Goal: Browse casually

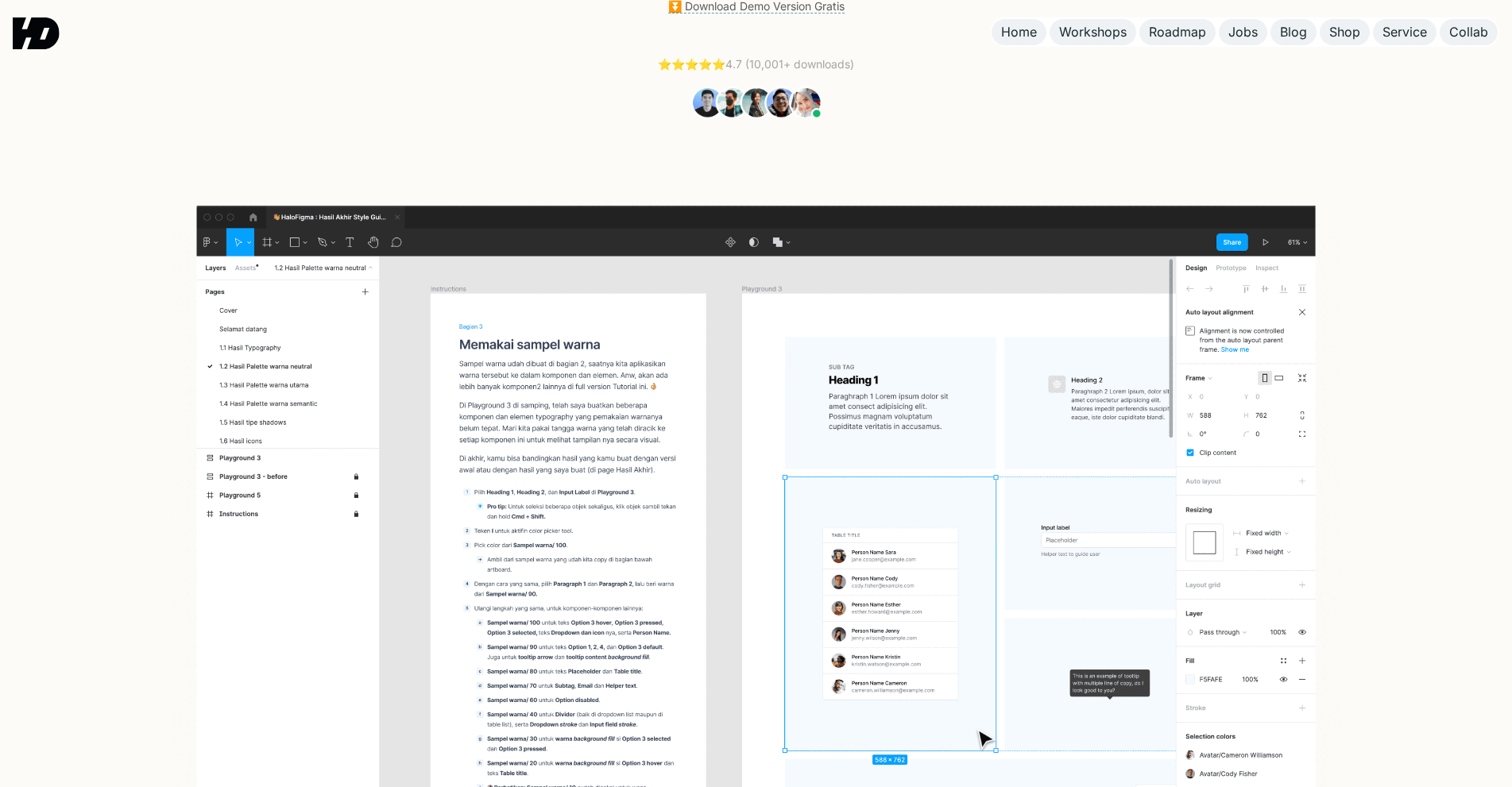
scroll to position [476, 0]
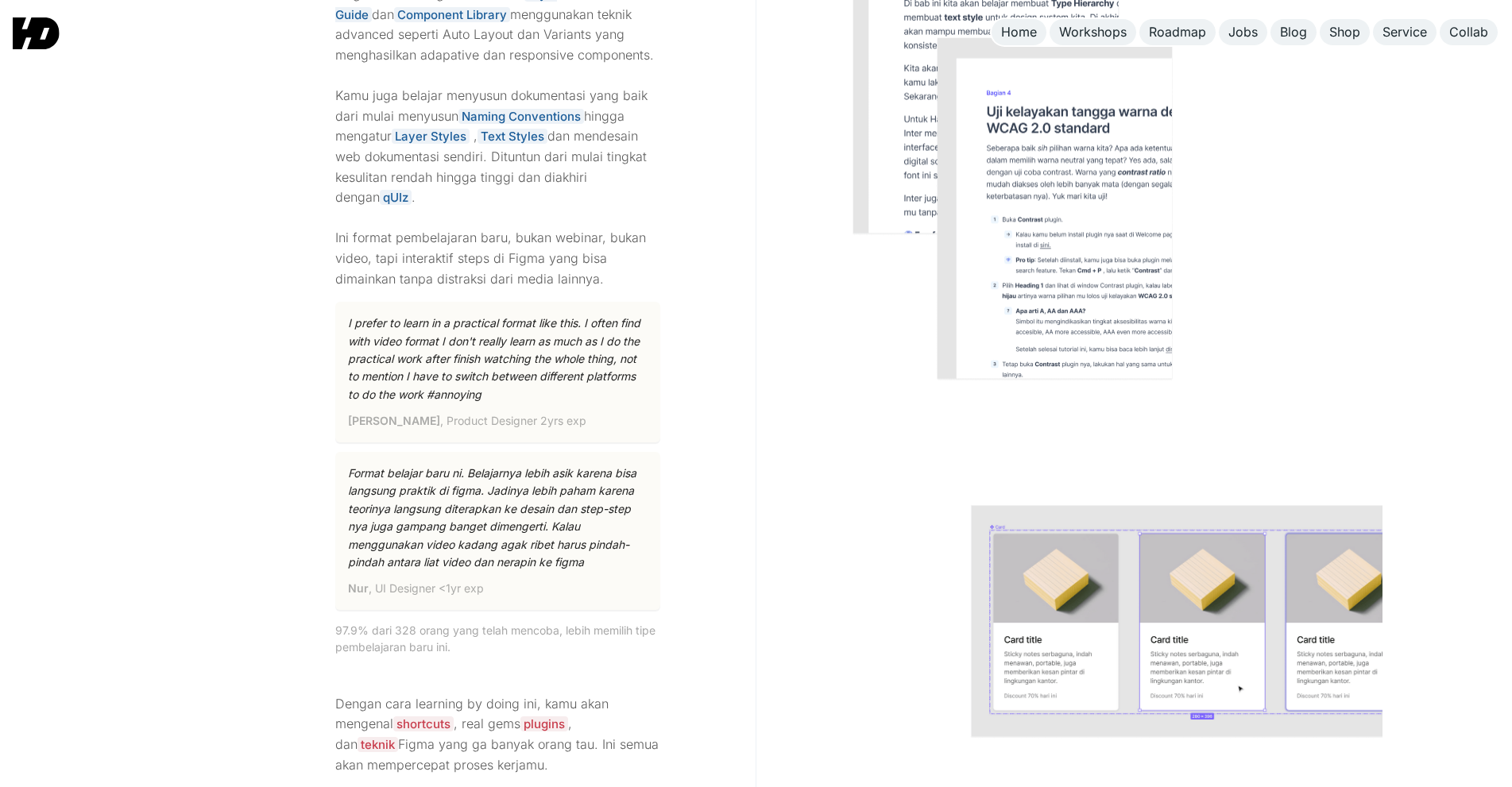
drag, startPoint x: 711, startPoint y: 360, endPoint x: 712, endPoint y: 352, distance: 8.1
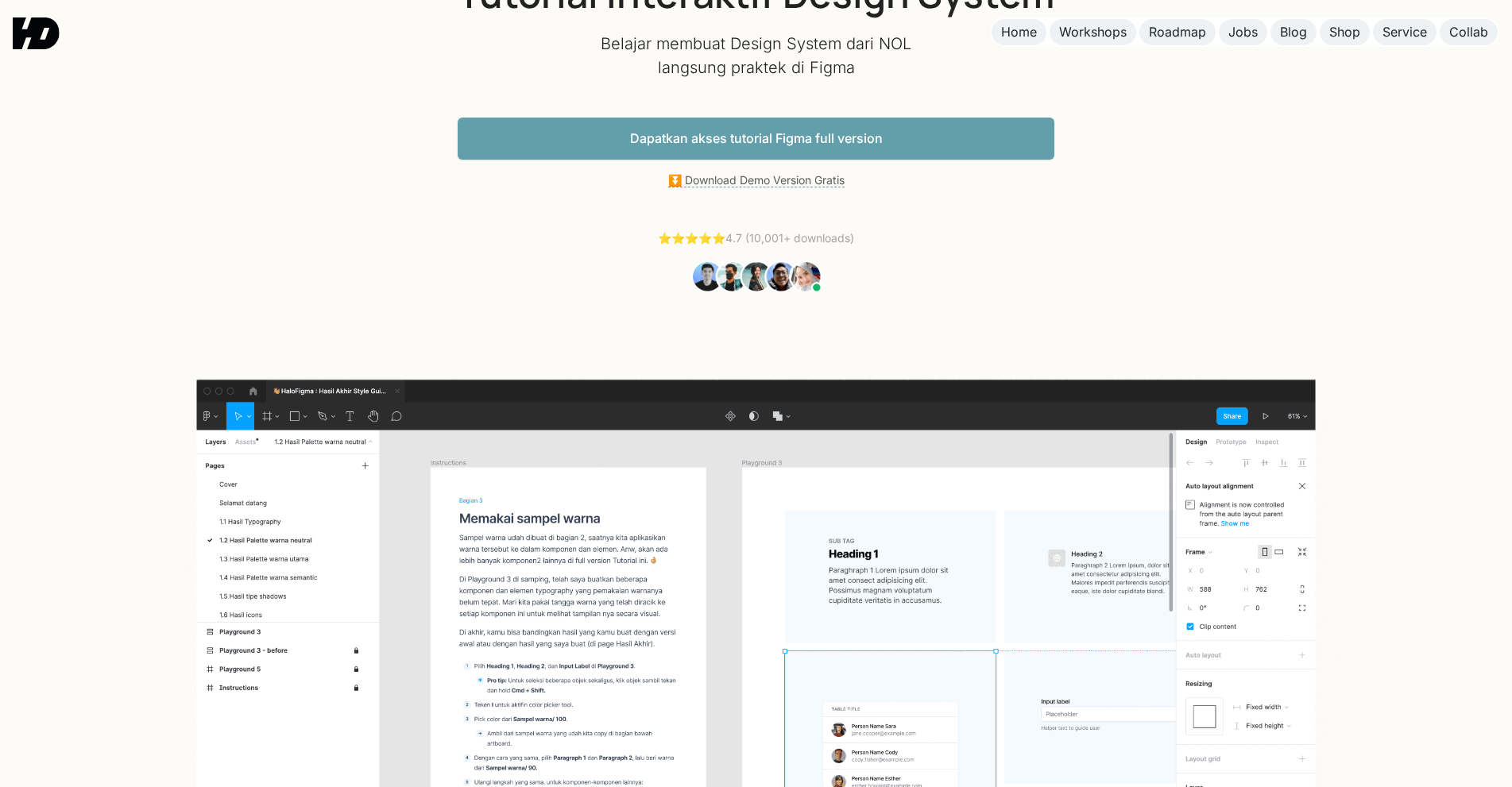
scroll to position [0, 0]
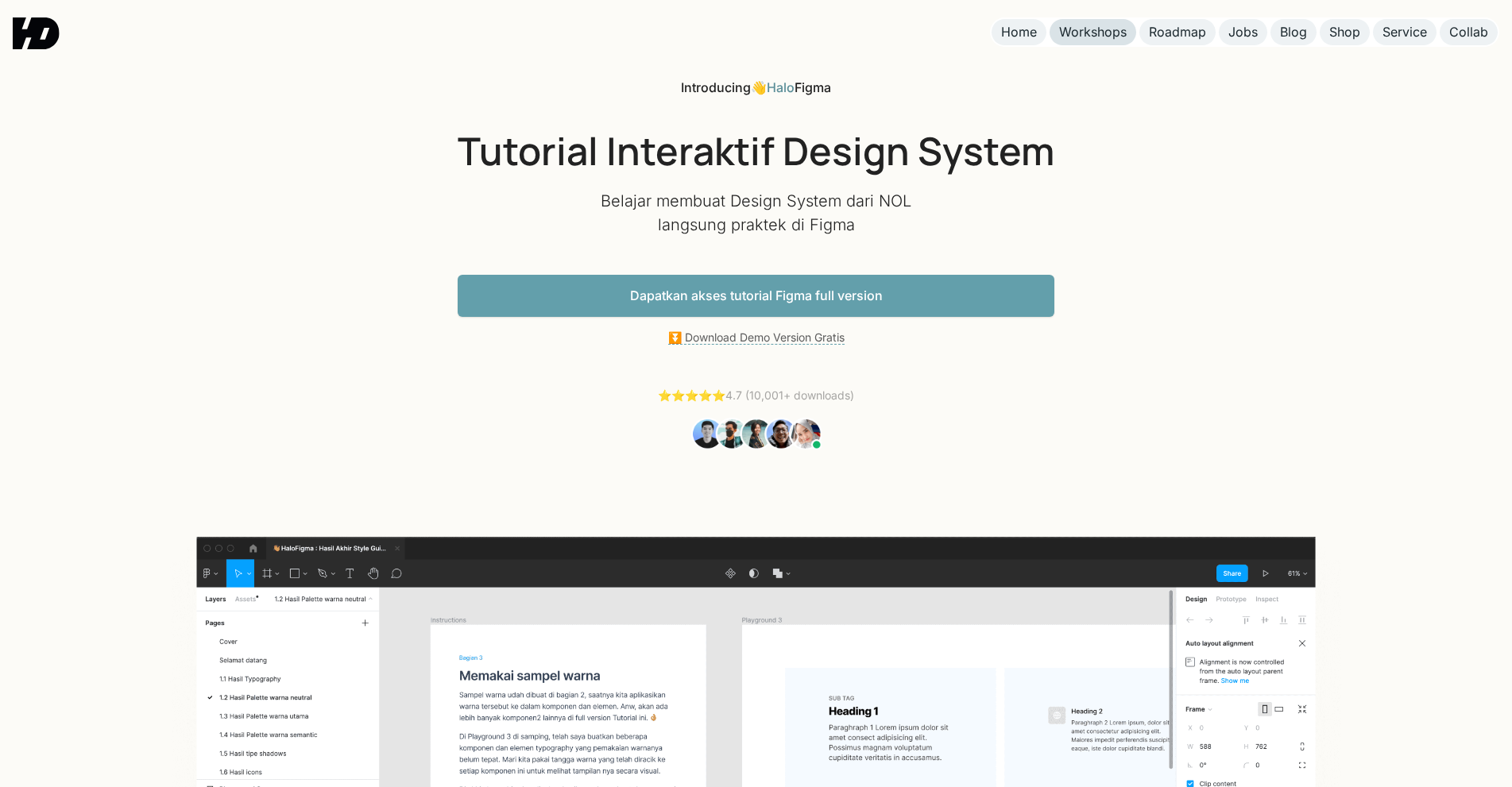
click at [1102, 23] on link "Workshops" at bounding box center [1093, 32] width 87 height 27
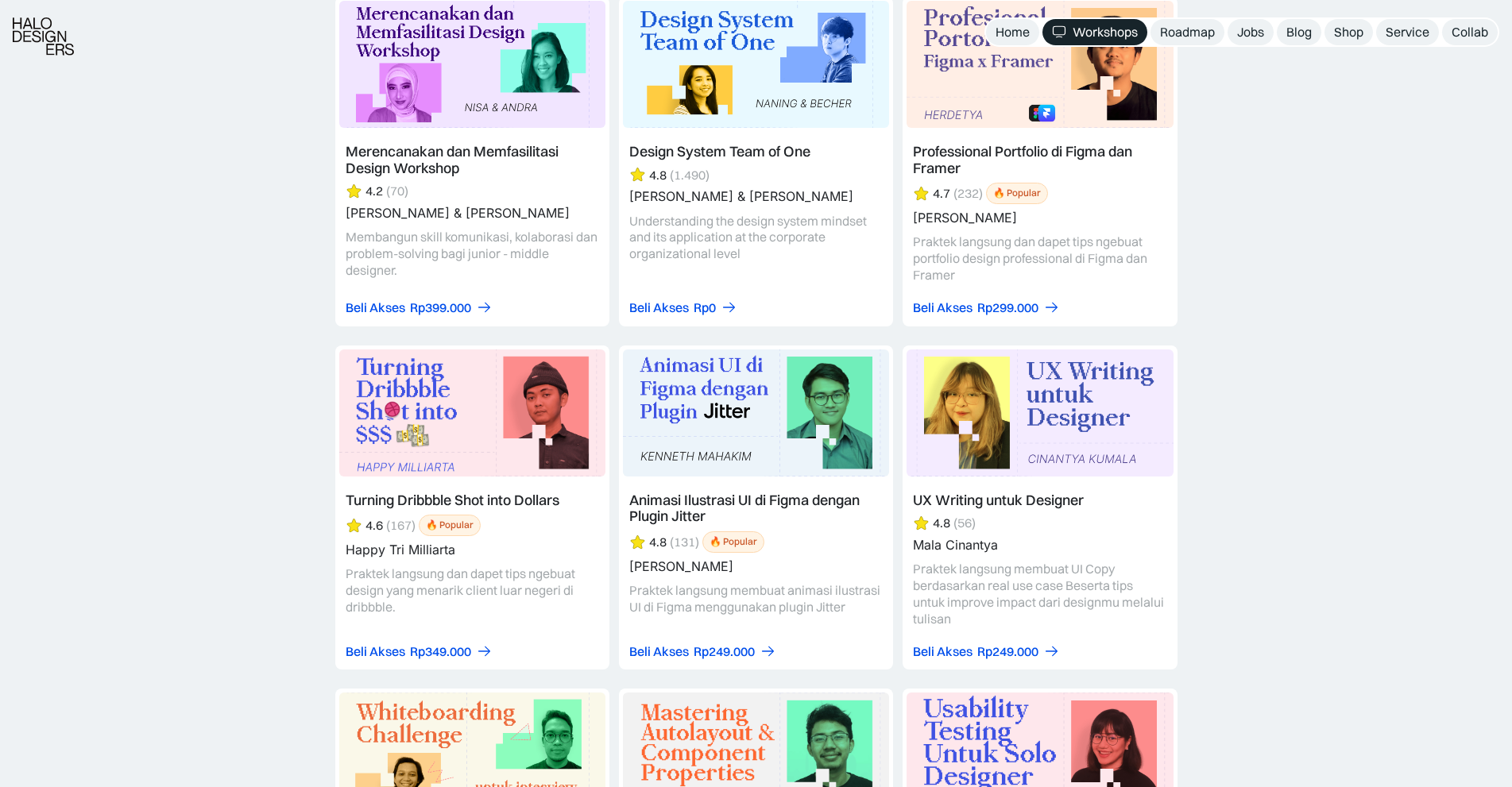
scroll to position [5002, 0]
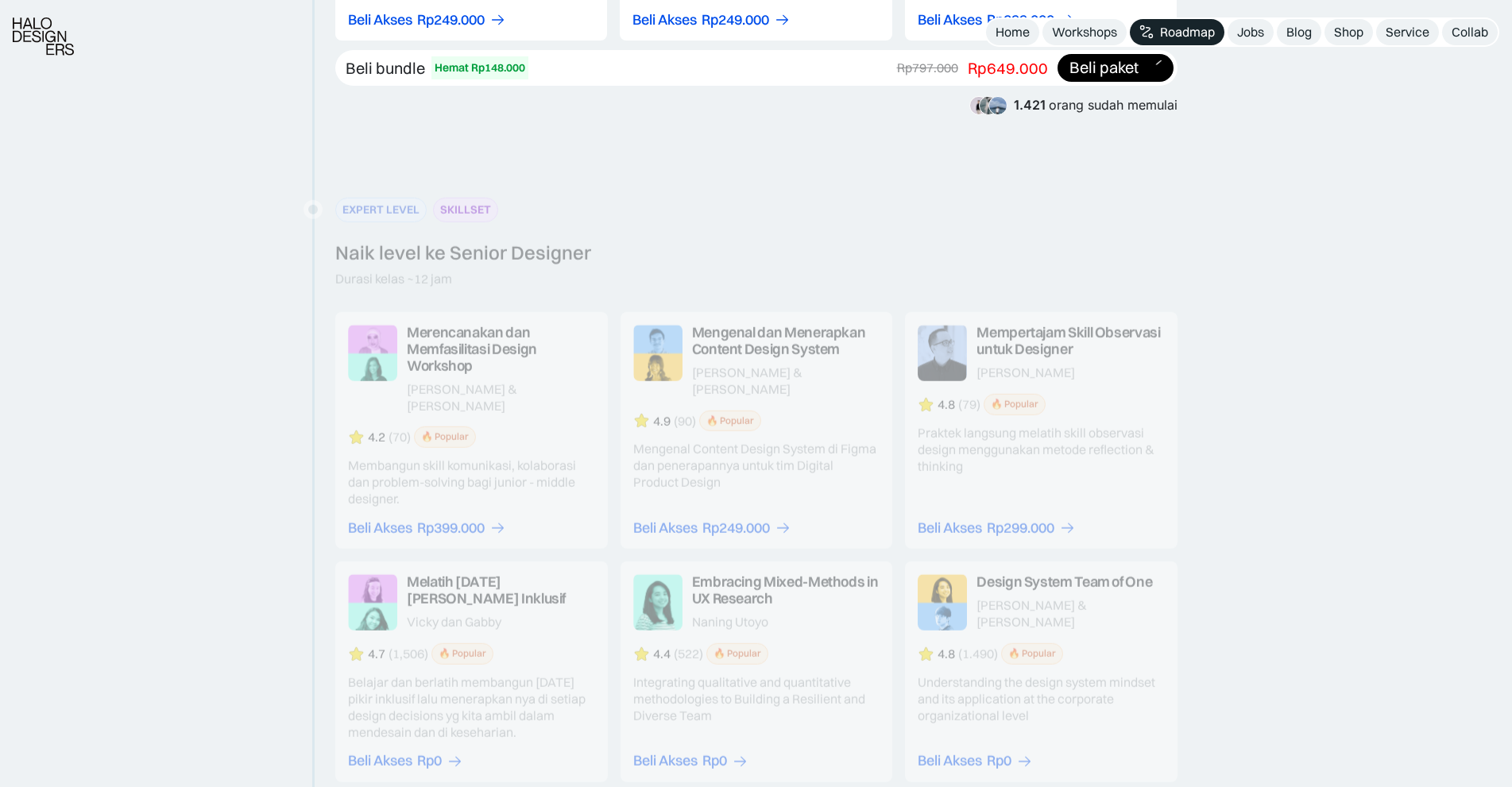
scroll to position [2620, 0]
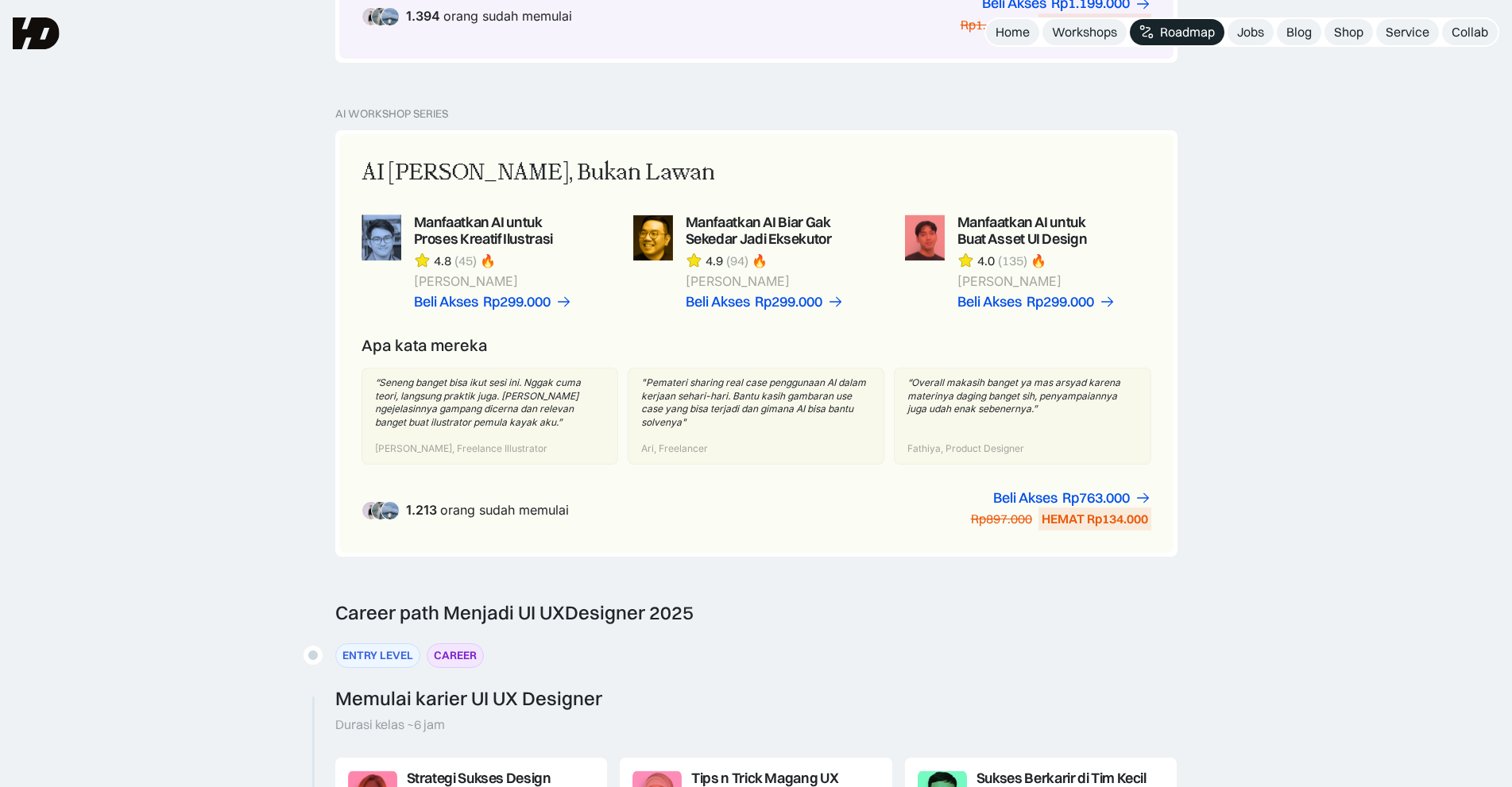
drag, startPoint x: 1291, startPoint y: 439, endPoint x: 1287, endPoint y: 416, distance: 23.3
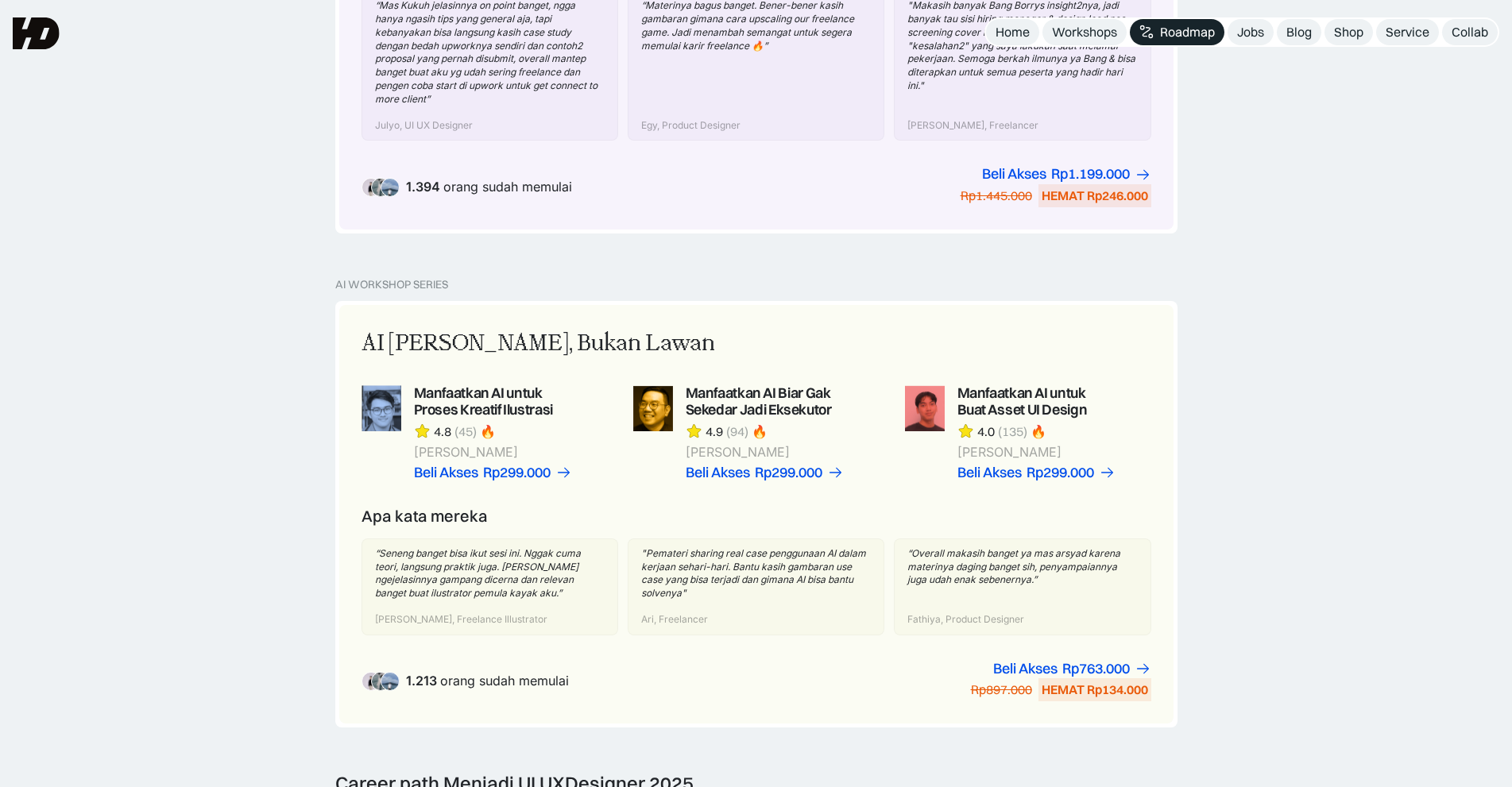
scroll to position [0, 0]
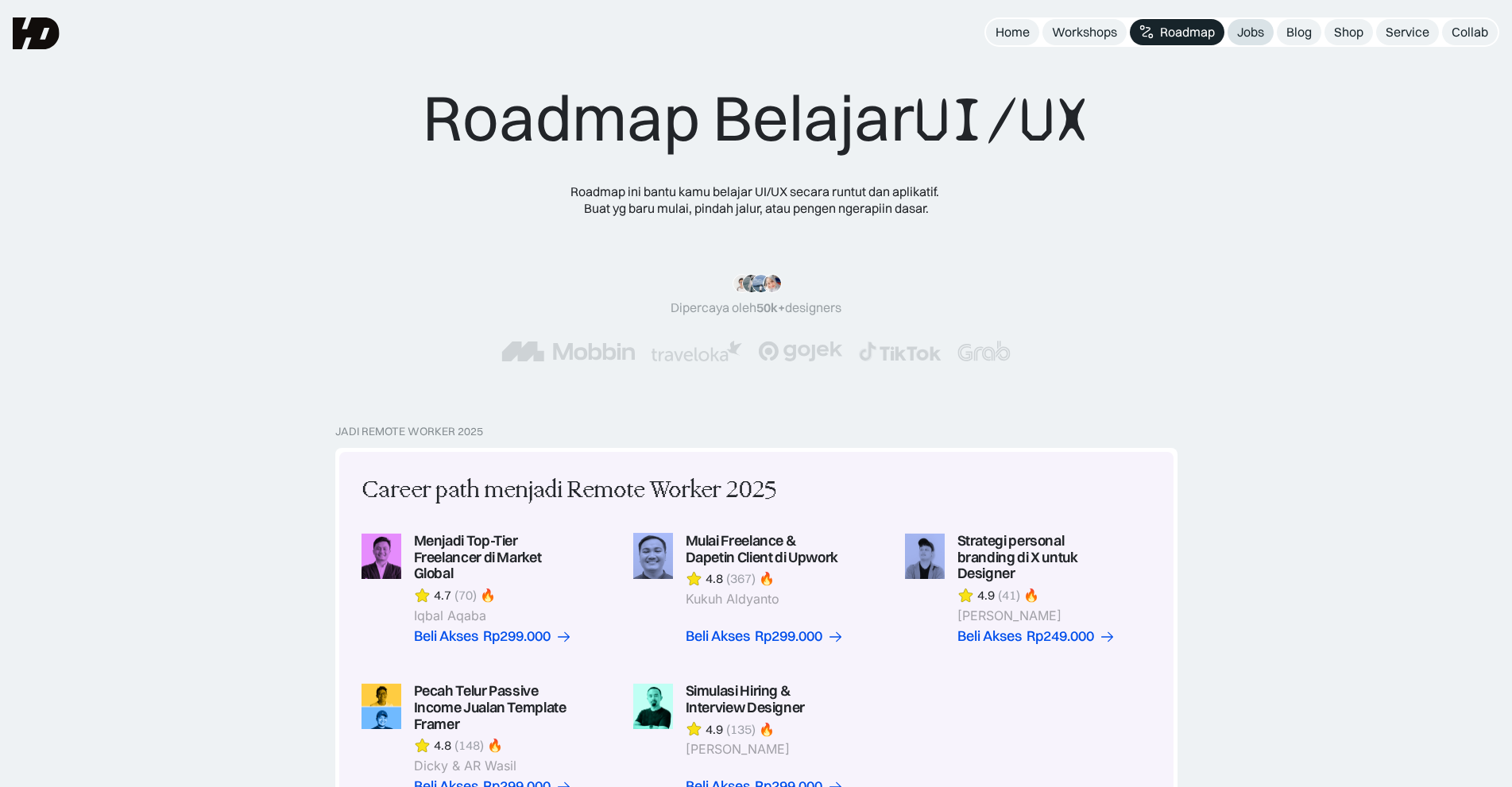
click at [1266, 35] on link "Jobs" at bounding box center [1250, 32] width 46 height 27
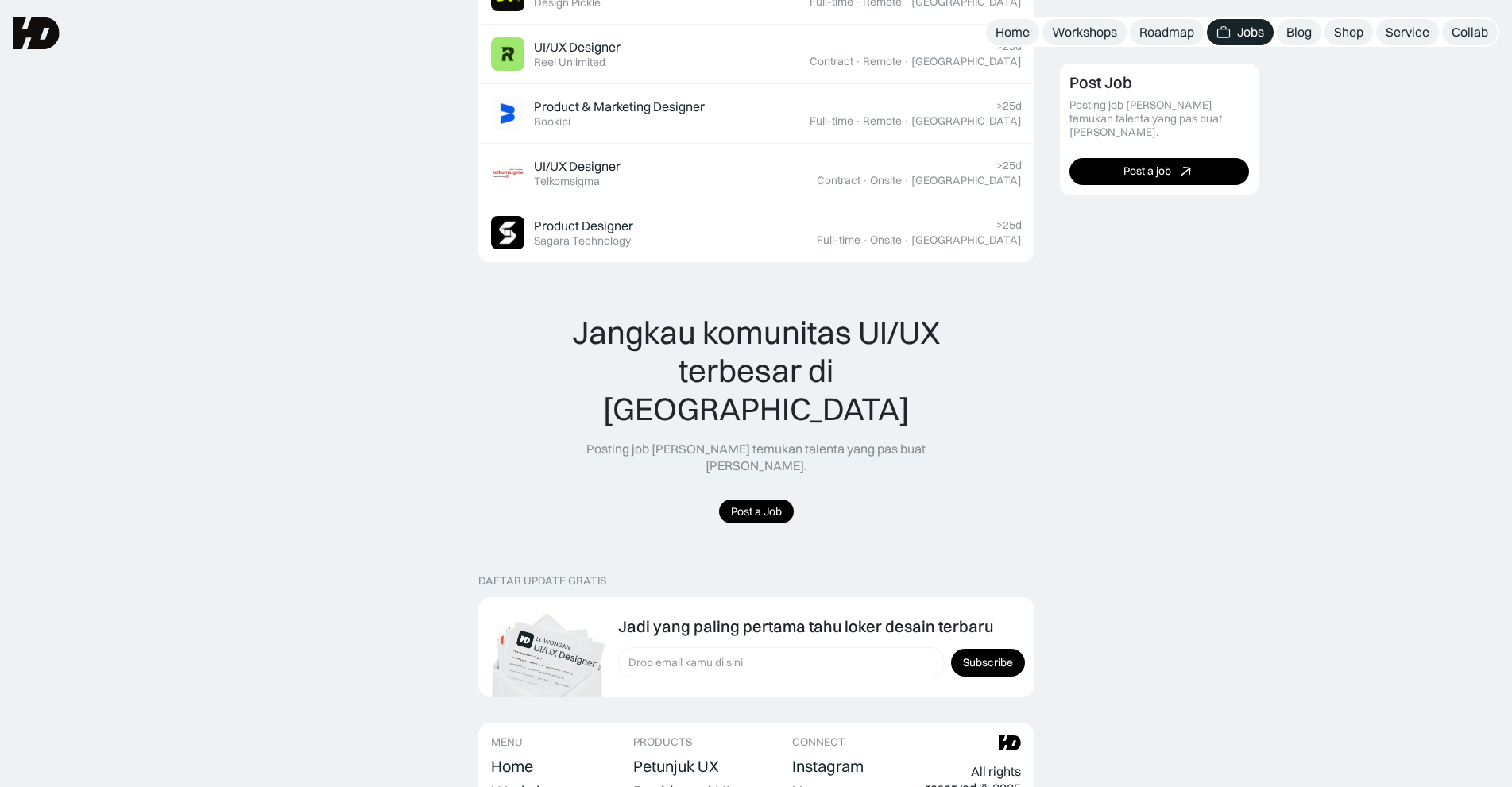
scroll to position [1165, 0]
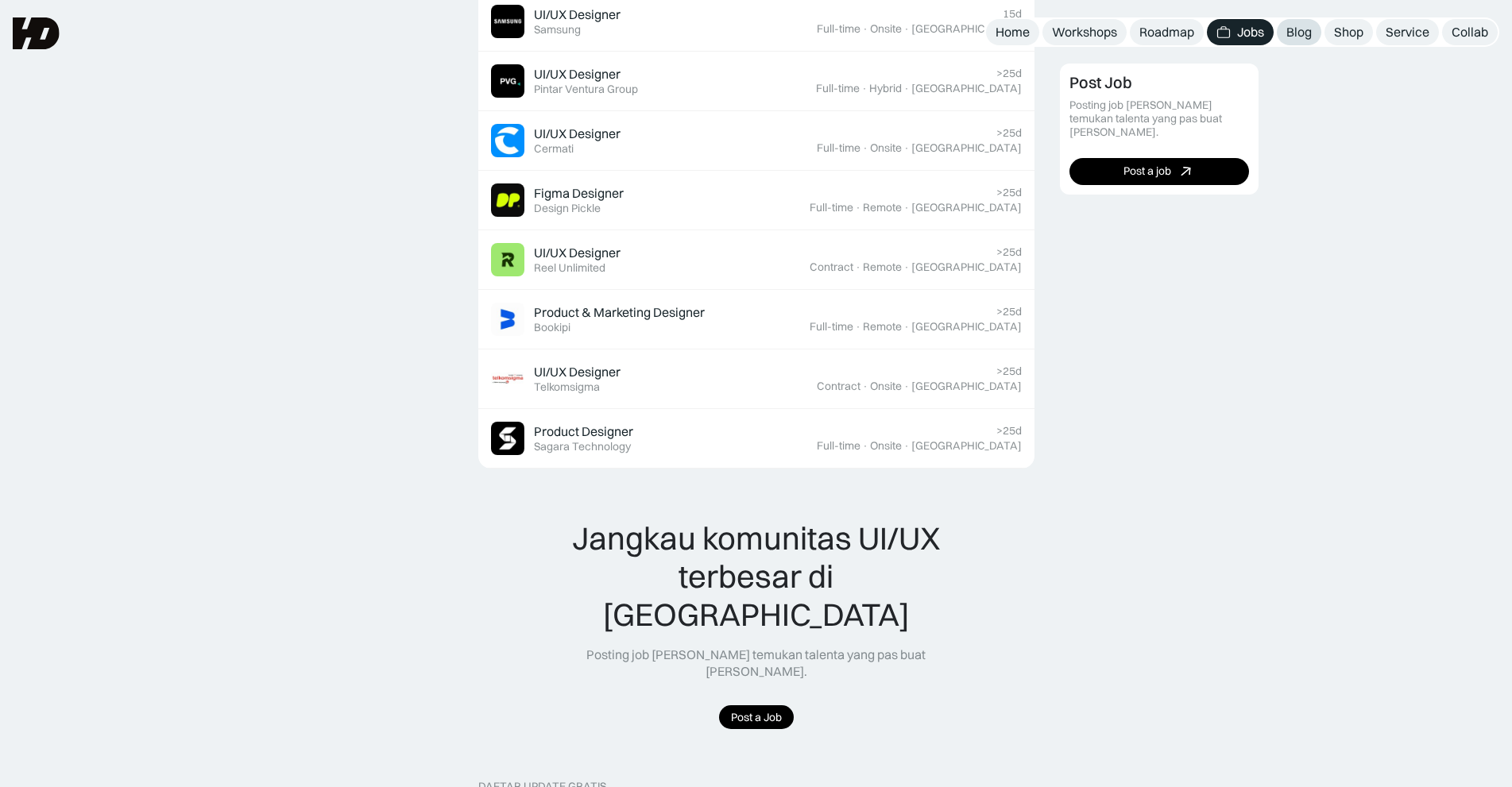
click at [1299, 29] on div "Blog" at bounding box center [1299, 32] width 26 height 17
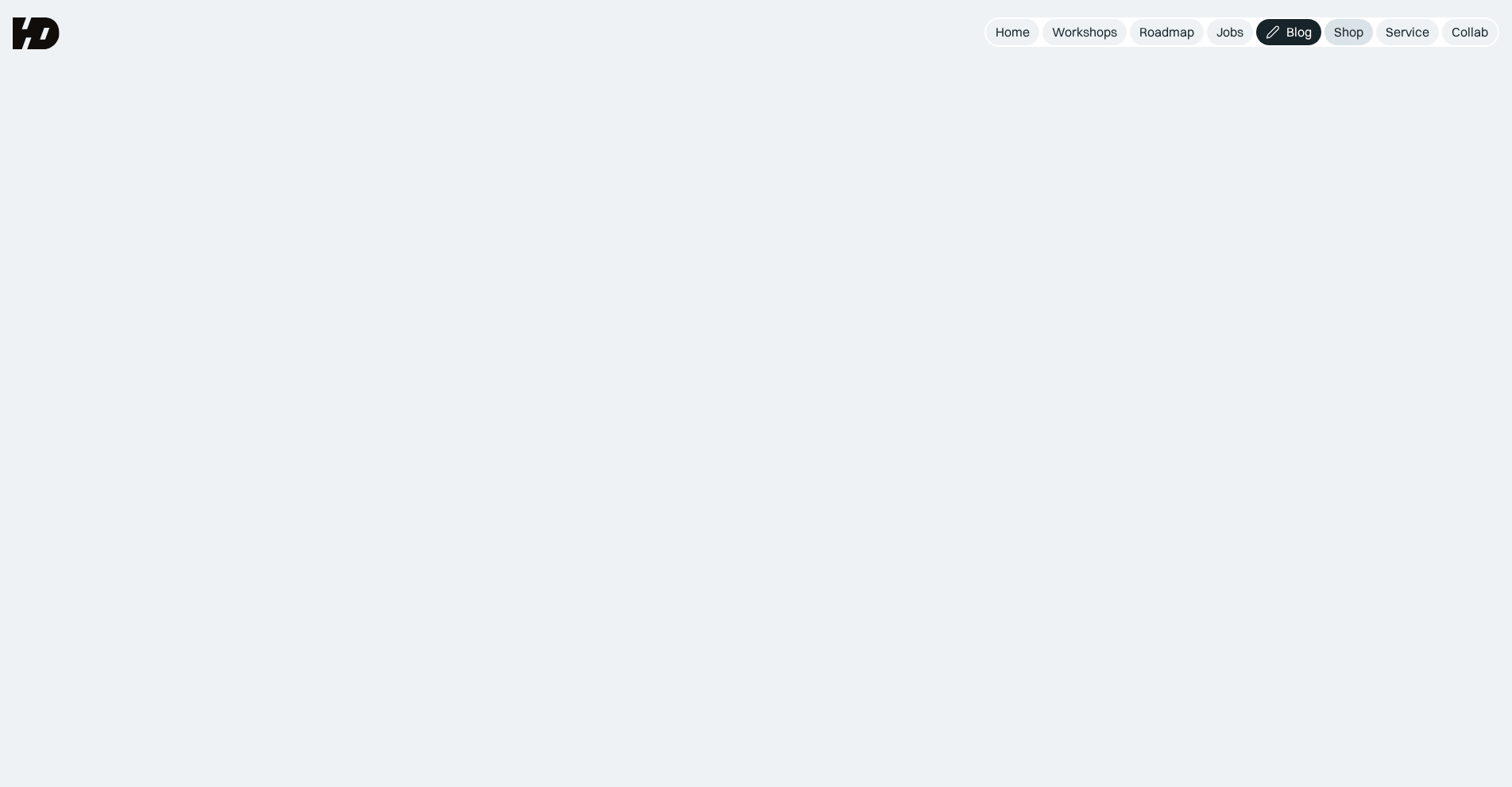
click at [1344, 37] on div "Shop" at bounding box center [1349, 32] width 30 height 17
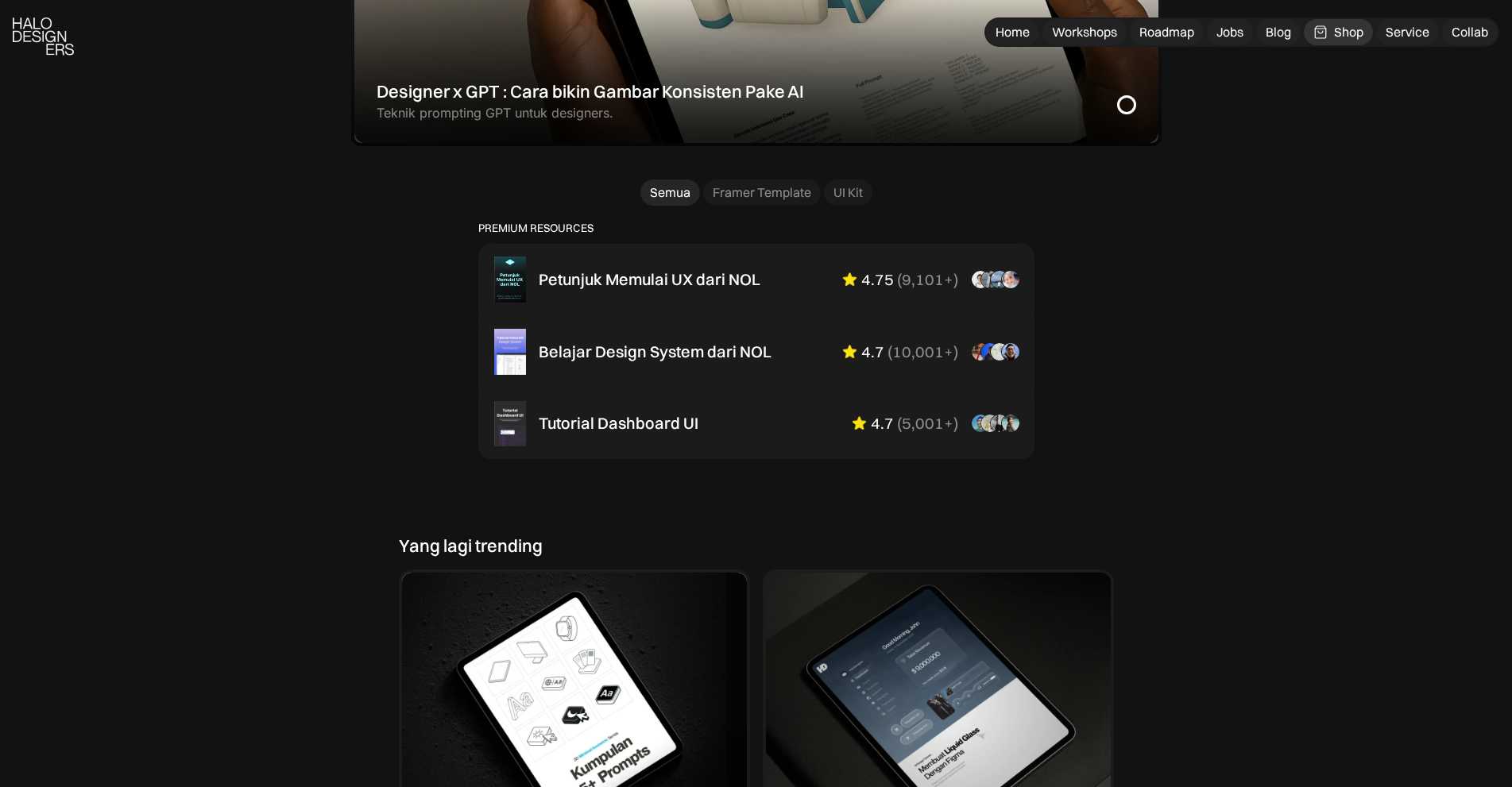
scroll to position [1032, 0]
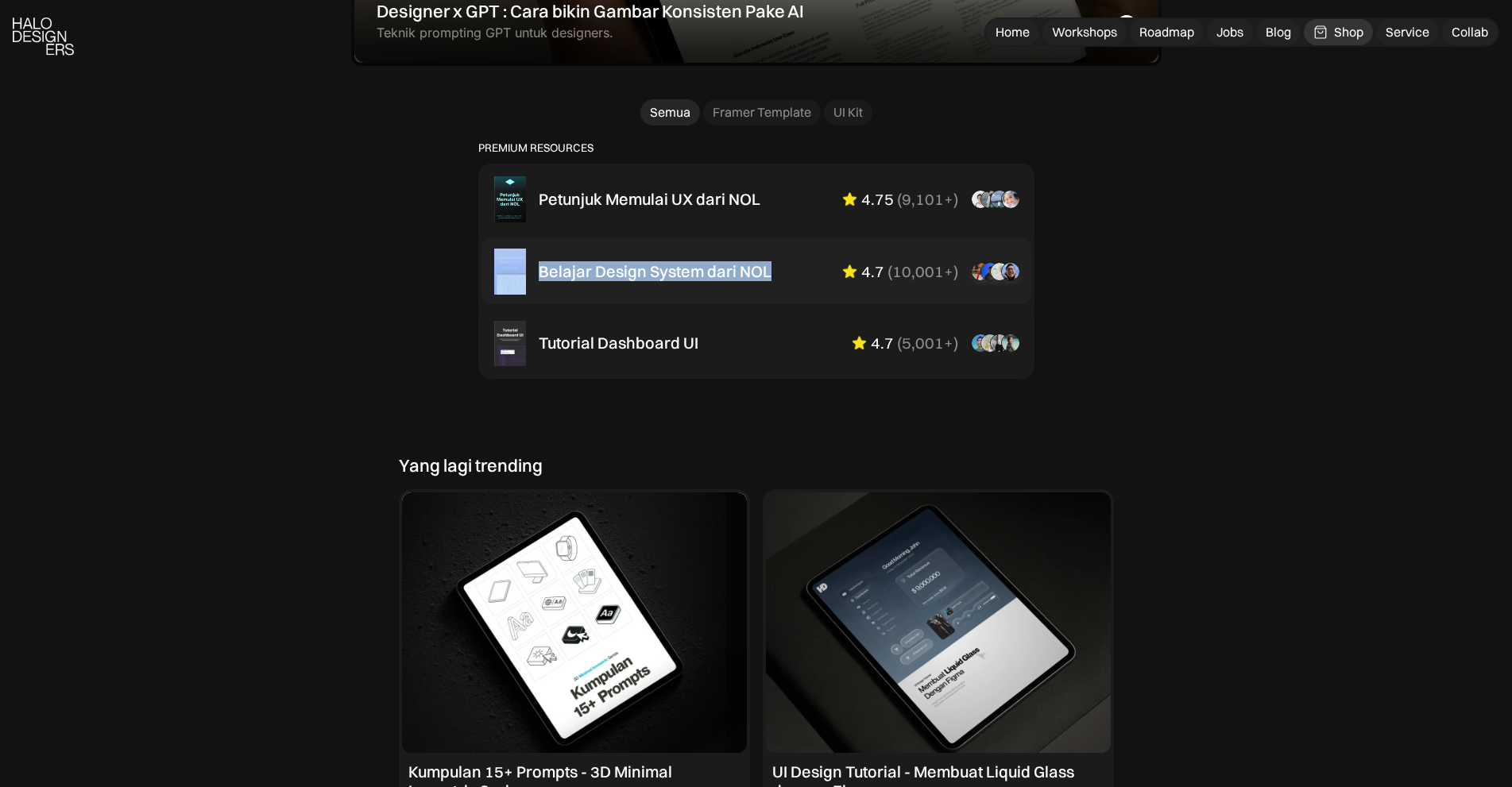
drag, startPoint x: 495, startPoint y: 278, endPoint x: 787, endPoint y: 282, distance: 292.0
click at [787, 282] on div "PREMIUM RESOURCES Petunjuk Memulai UX dari NOL 4.75 ( 9,101+ ) “Overall mini bo…" at bounding box center [756, 261] width 715 height 238
